Goal: Information Seeking & Learning: Learn about a topic

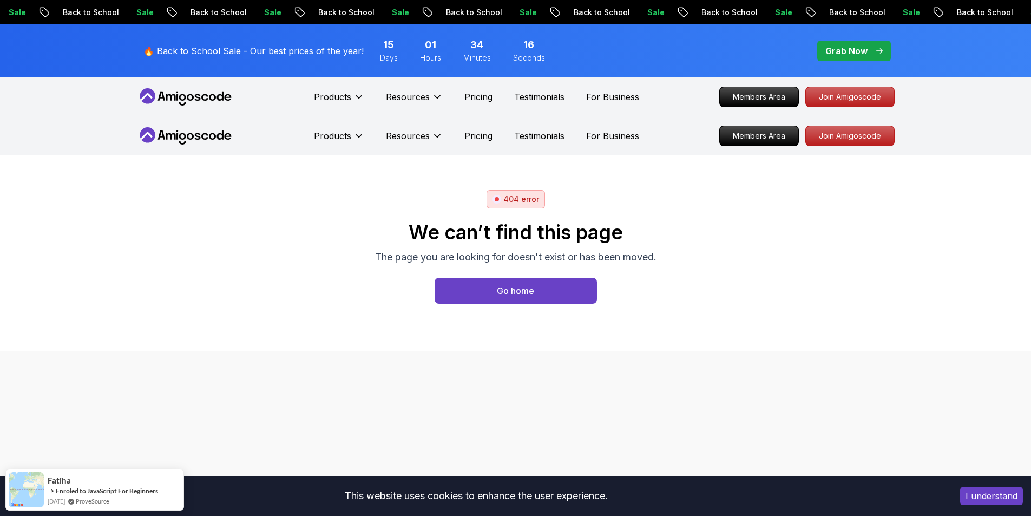
drag, startPoint x: 190, startPoint y: 45, endPoint x: 246, endPoint y: 108, distance: 83.5
click at [190, 45] on p "🔥 Back to School Sale - Our best prices of the year!" at bounding box center [253, 50] width 220 height 13
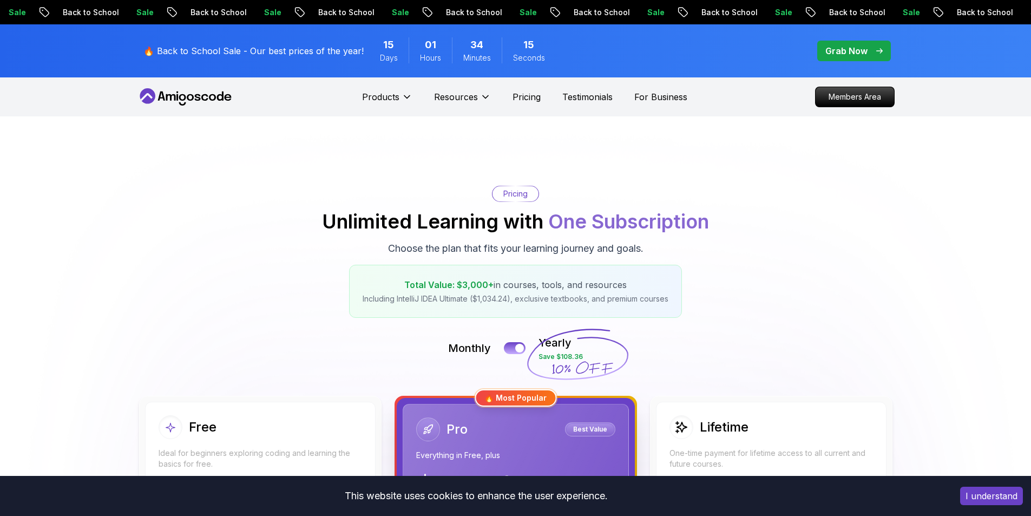
click at [214, 99] on icon at bounding box center [212, 97] width 7 height 6
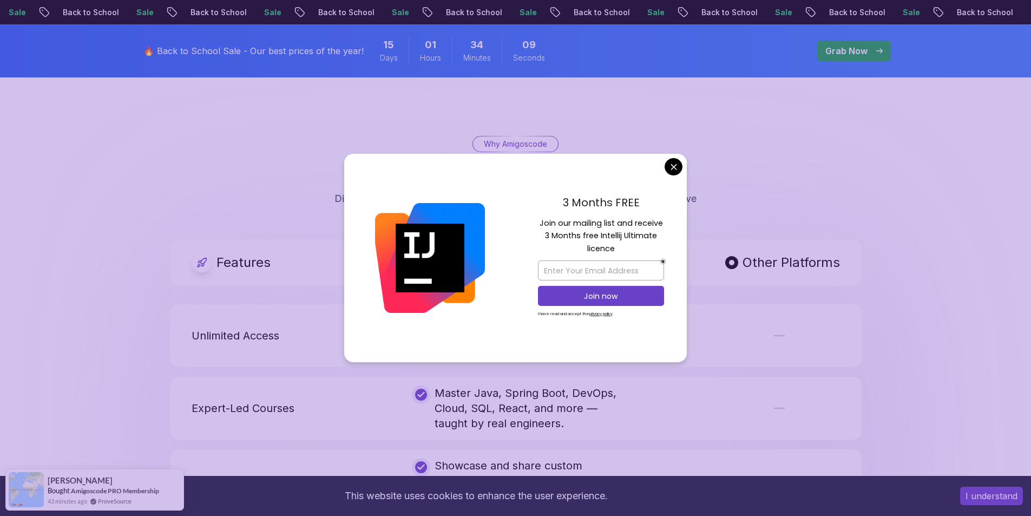
scroll to position [1947, 0]
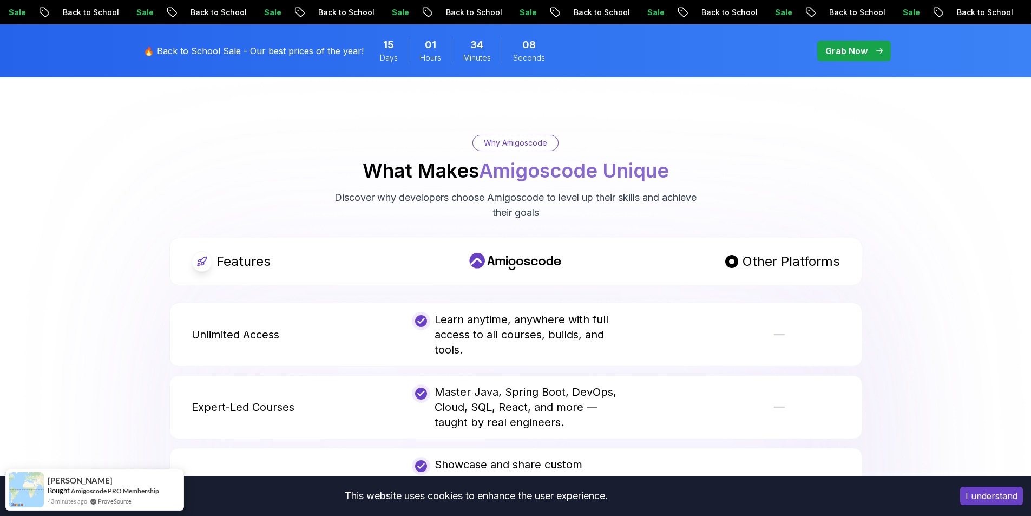
click at [674, 168] on body "Sale Back to School Sale Back to School Sale Back to School Sale Back to School…" at bounding box center [515, 366] width 1031 height 4627
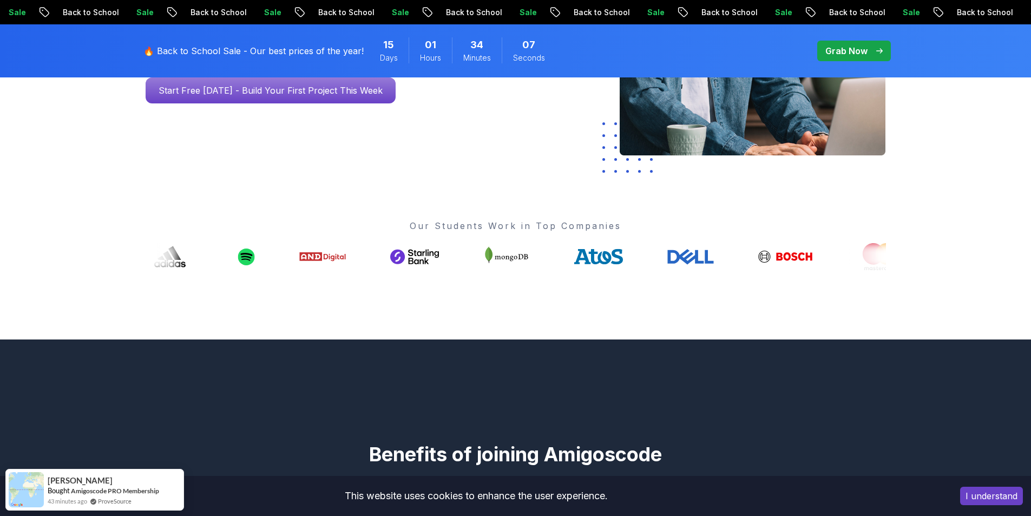
scroll to position [0, 0]
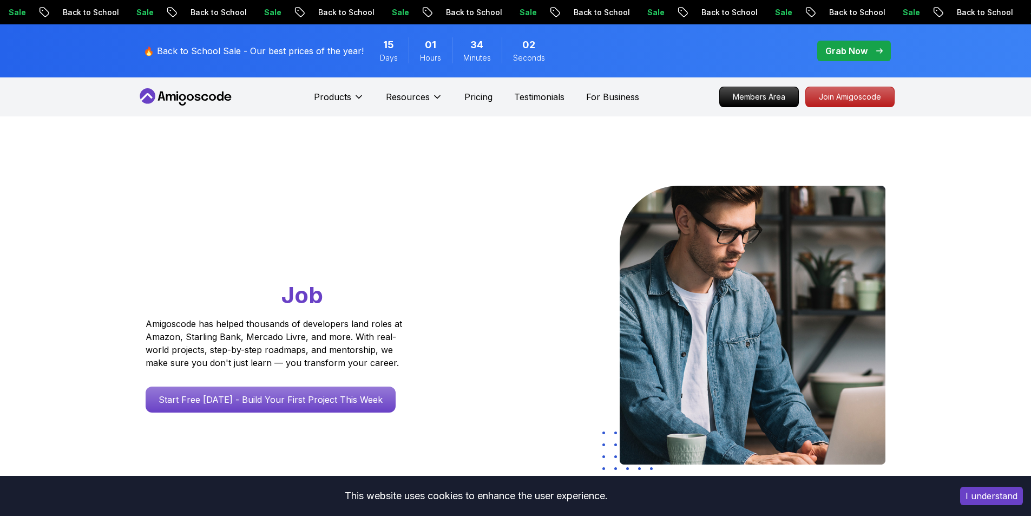
click at [313, 88] on nav "Products Resources Pricing Testimonials For Business Members Area Join Amigosco…" at bounding box center [516, 96] width 758 height 39
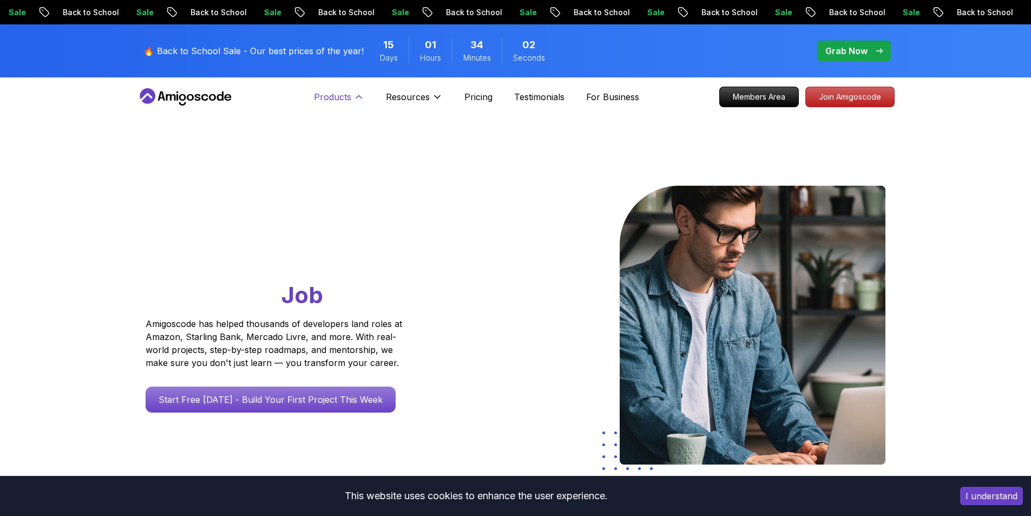
click at [318, 91] on p "Products" at bounding box center [332, 96] width 37 height 13
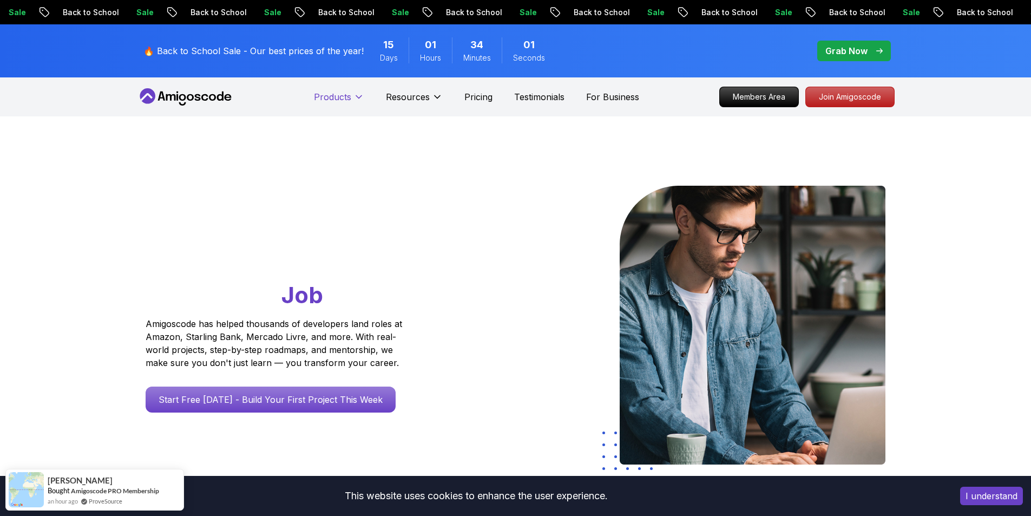
click at [318, 91] on p "Products" at bounding box center [332, 96] width 37 height 13
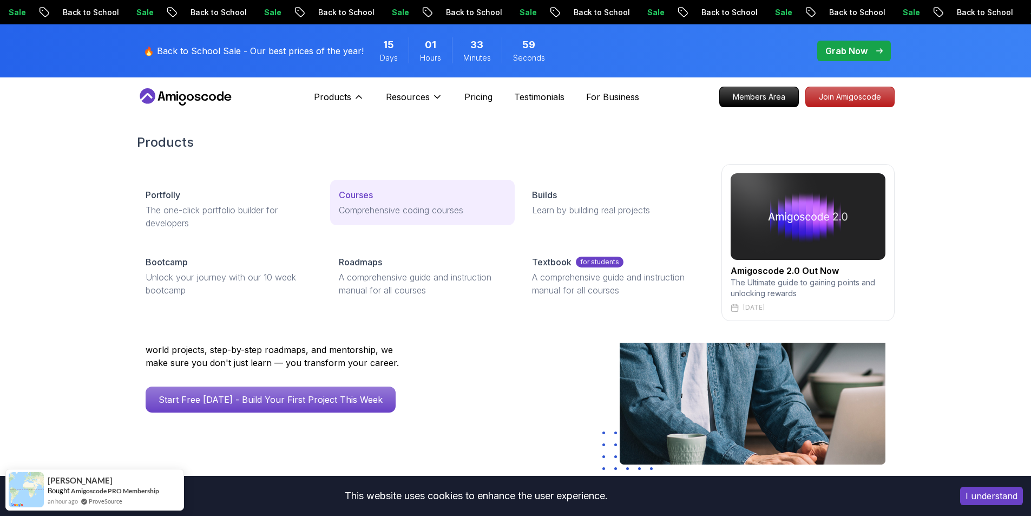
click at [346, 188] on p "Courses" at bounding box center [356, 194] width 34 height 13
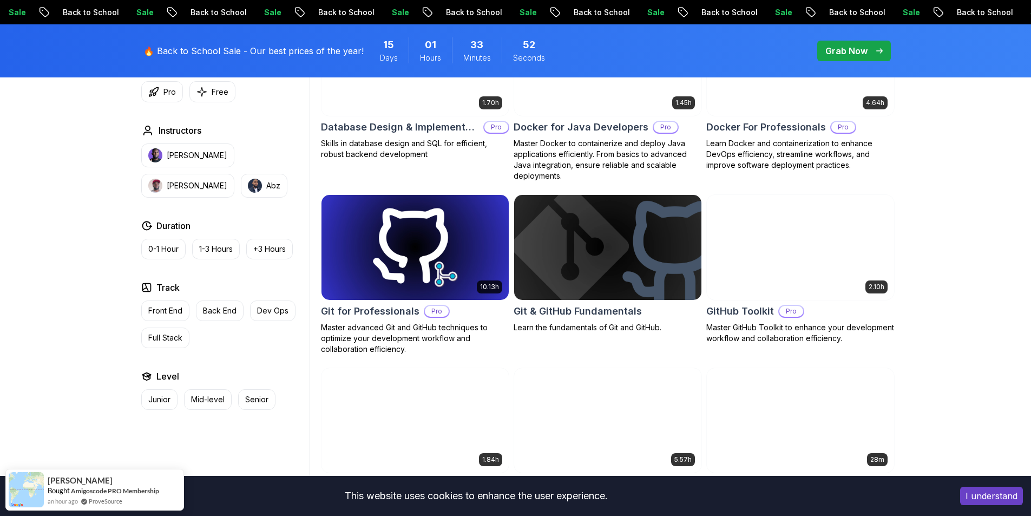
scroll to position [1078, 0]
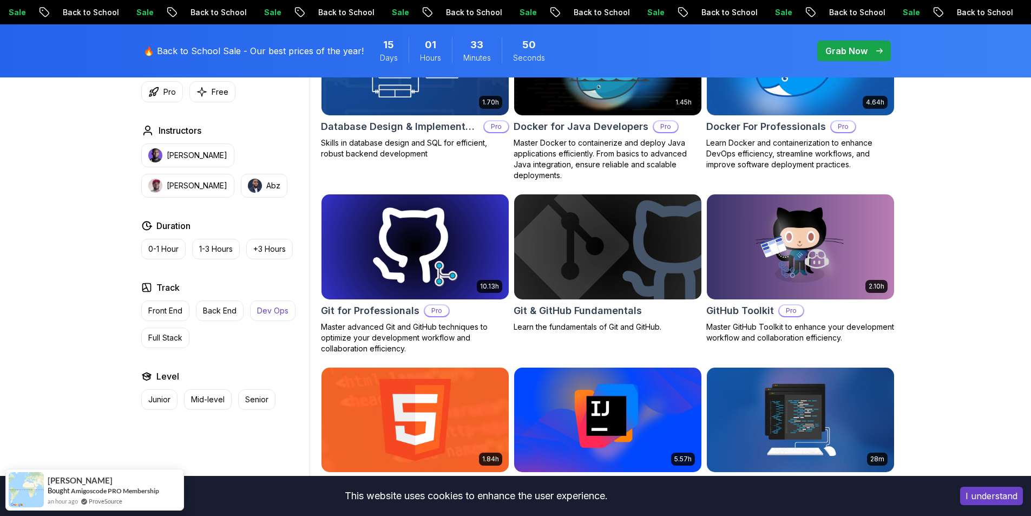
click at [276, 315] on p "Dev Ops" at bounding box center [272, 310] width 31 height 11
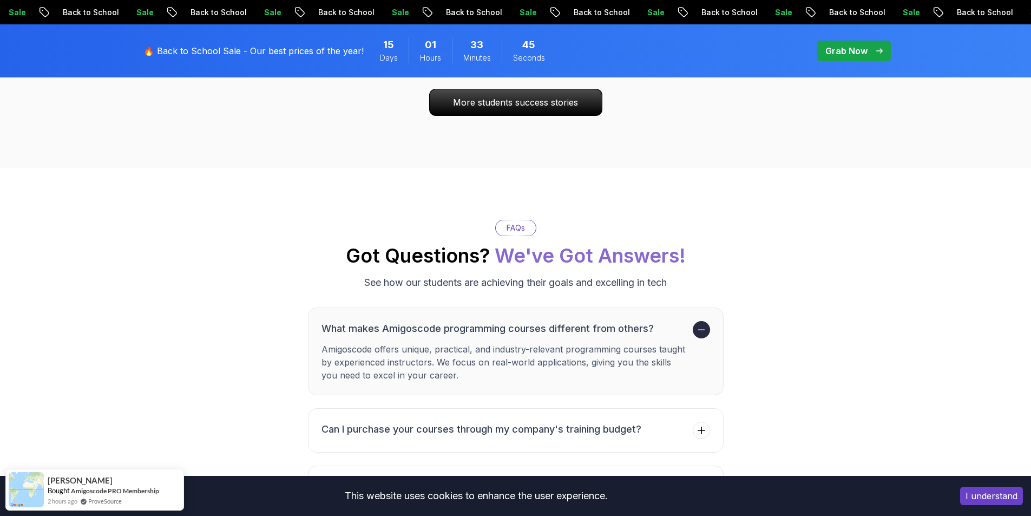
scroll to position [1836, 0]
